Goal: Find specific page/section: Find specific page/section

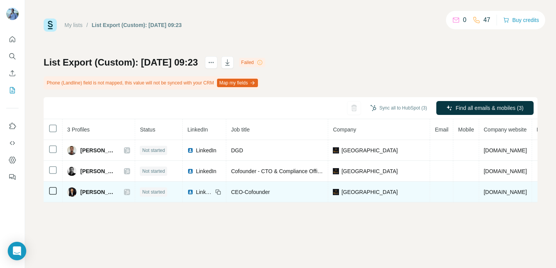
click at [129, 191] on icon at bounding box center [127, 192] width 5 height 6
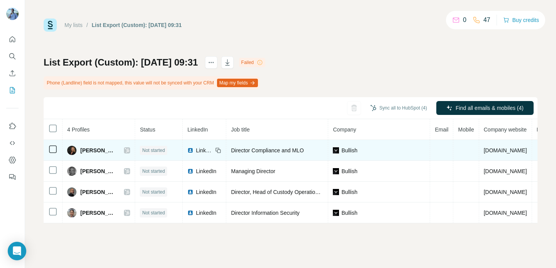
click at [129, 153] on icon at bounding box center [127, 151] width 5 height 6
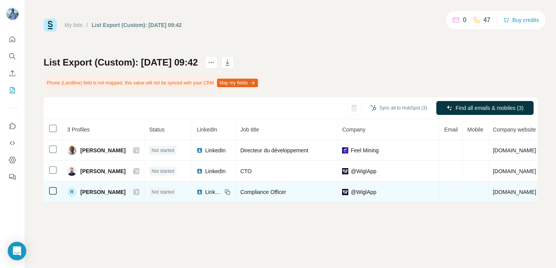
click at [134, 192] on icon at bounding box center [136, 192] width 4 height 5
